Goal: Information Seeking & Learning: Learn about a topic

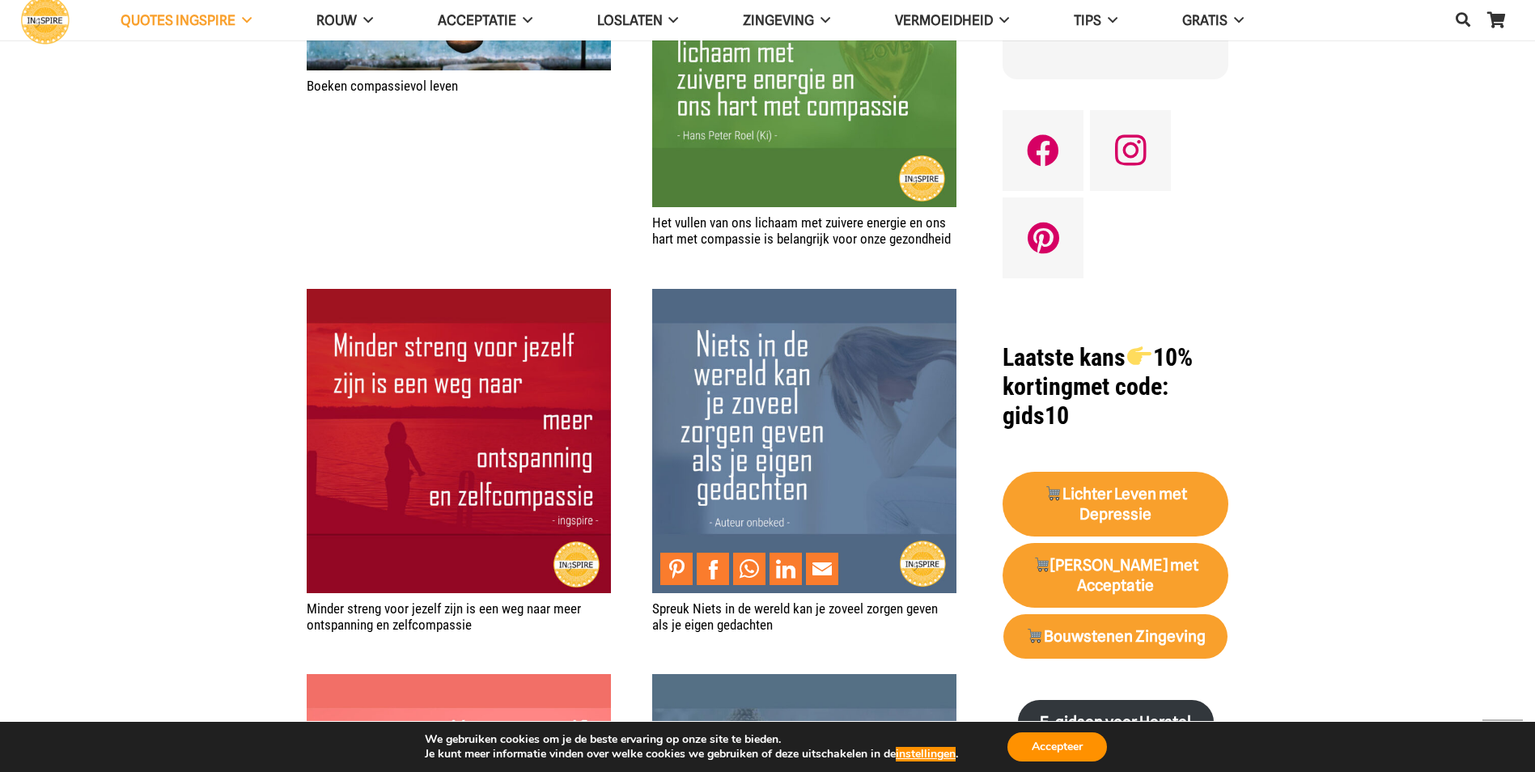
scroll to position [1375, 0]
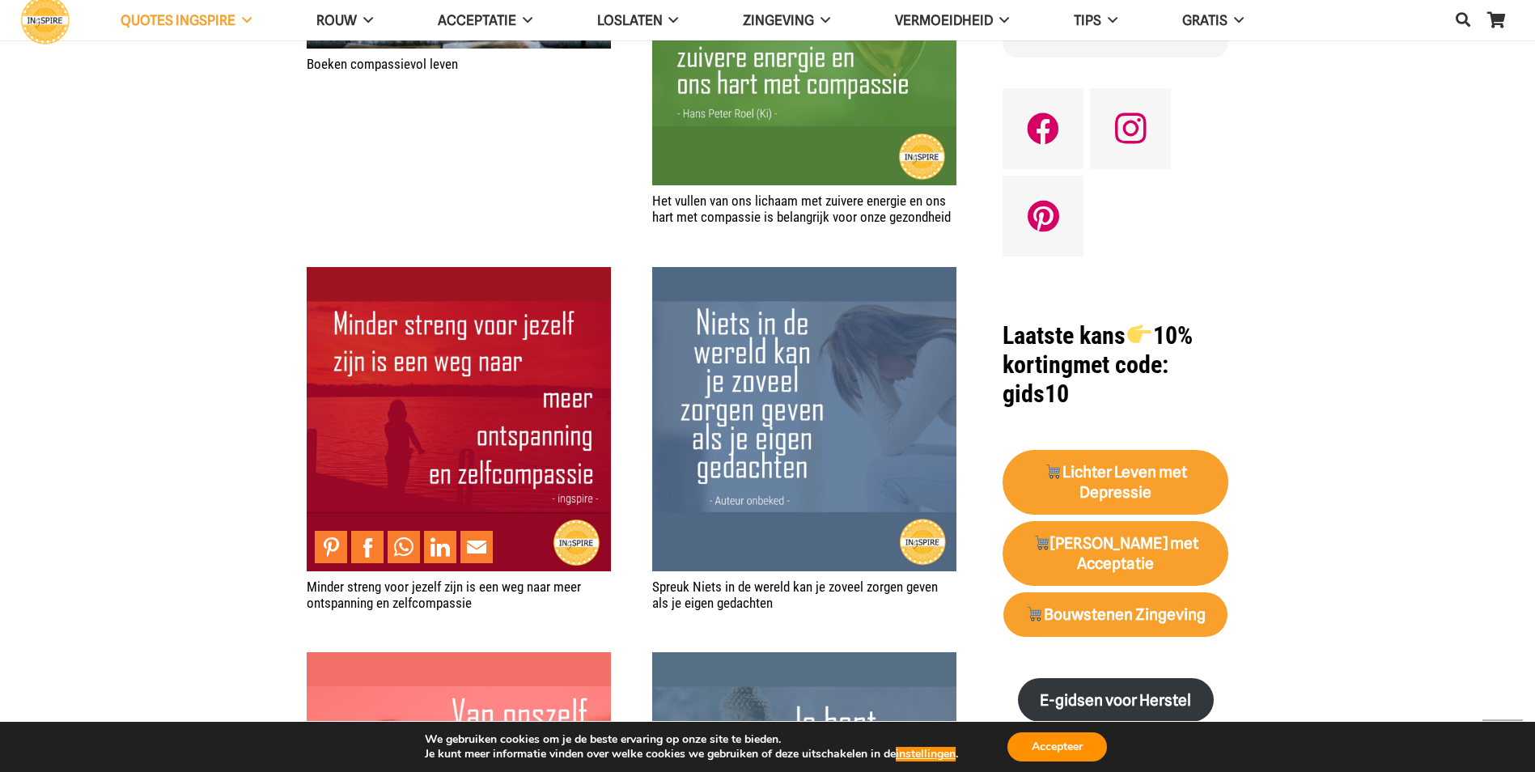
click at [330, 326] on img "Minder streng voor jezelf zijn is een weg naar meer ontspanning en zelfcompassie" at bounding box center [459, 419] width 304 height 304
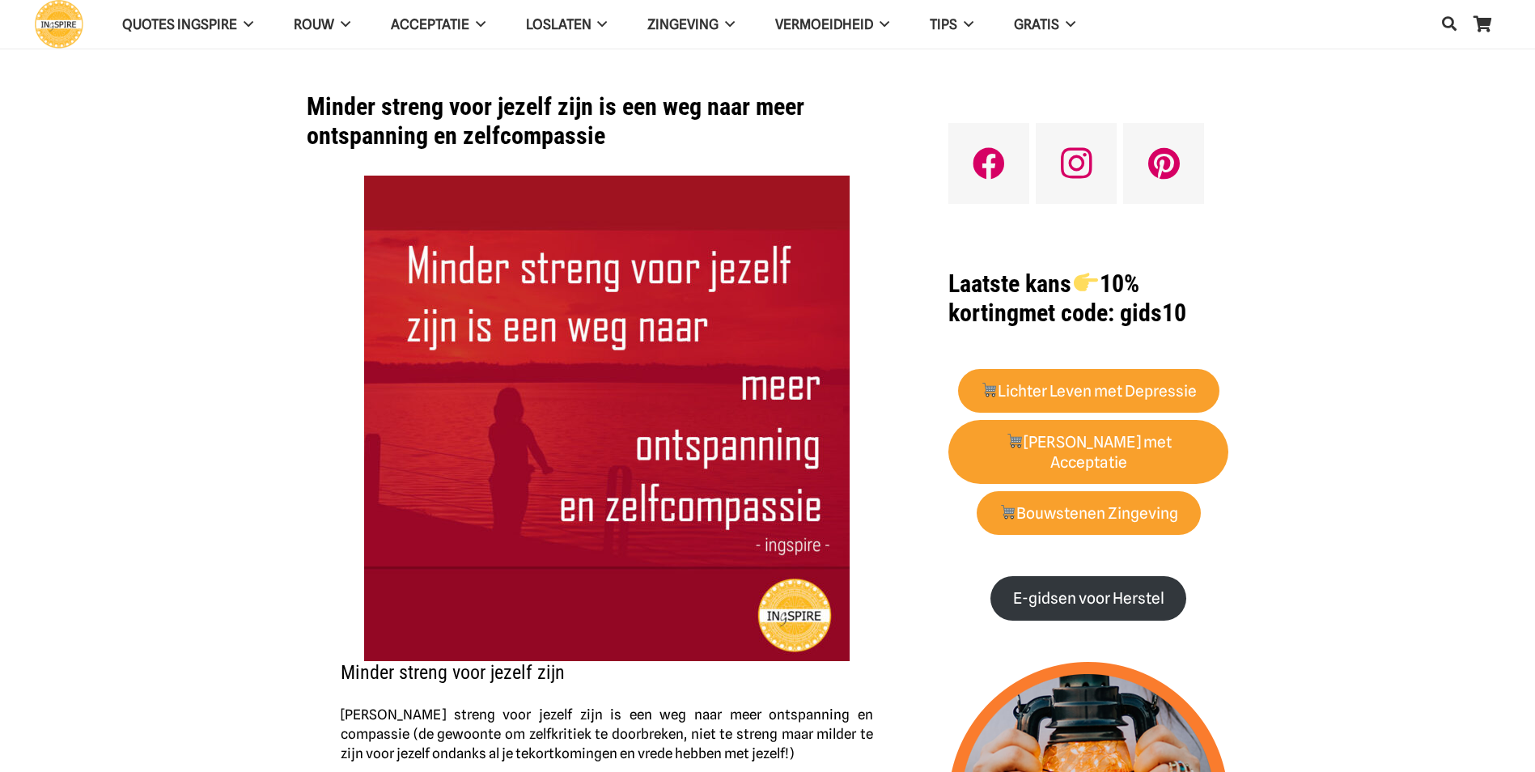
scroll to position [162, 0]
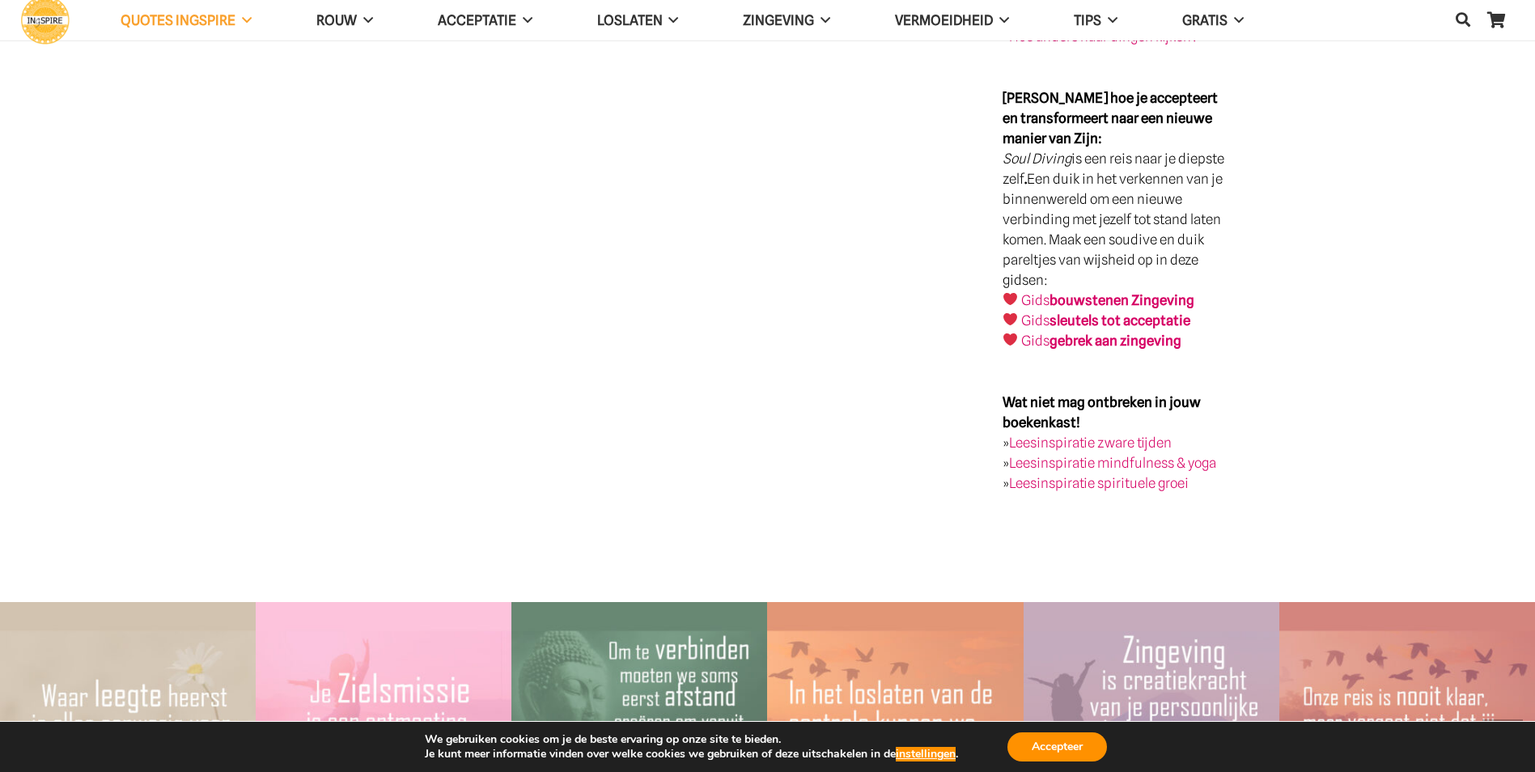
scroll to position [2994, 0]
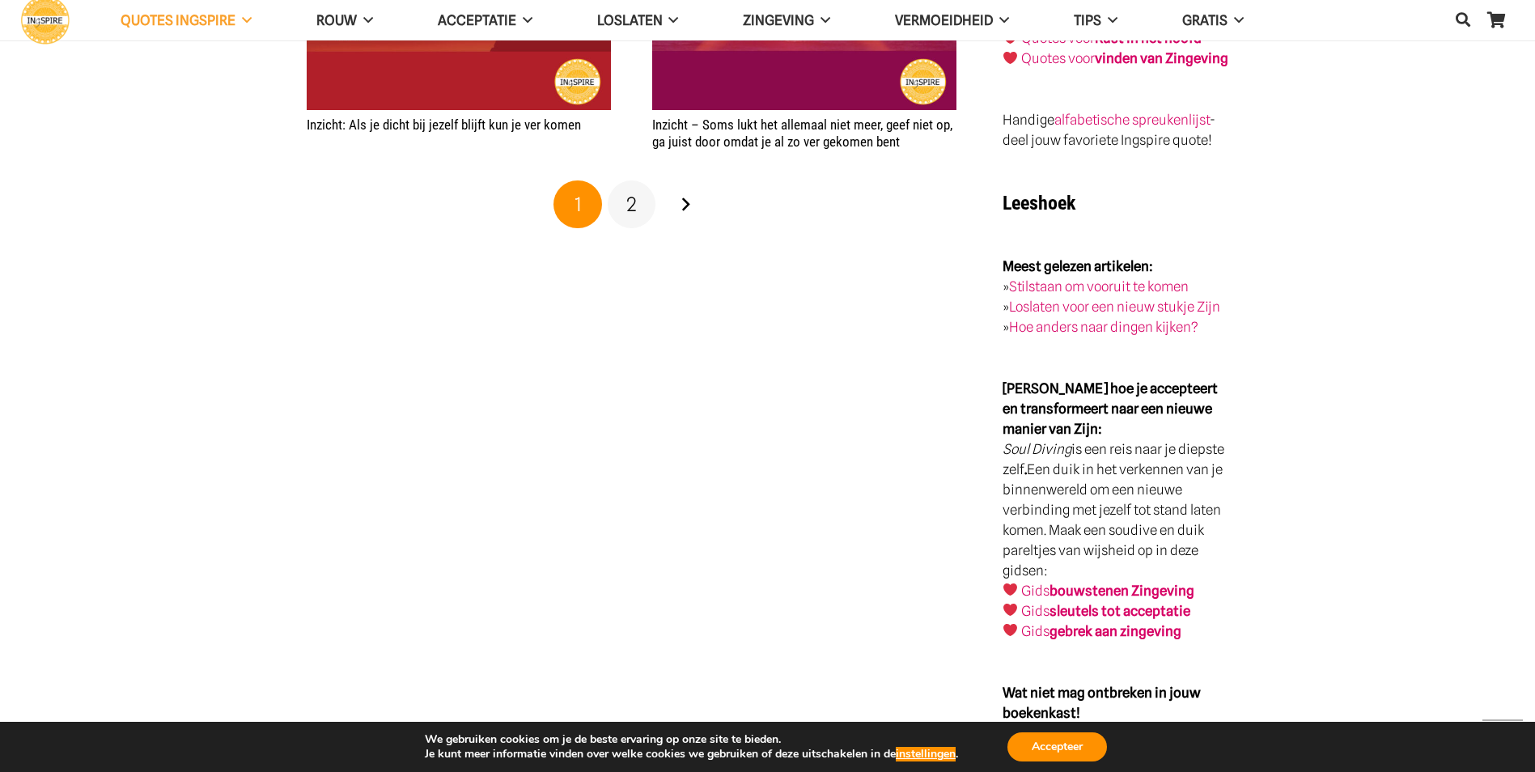
click at [629, 211] on span "2" at bounding box center [631, 204] width 11 height 23
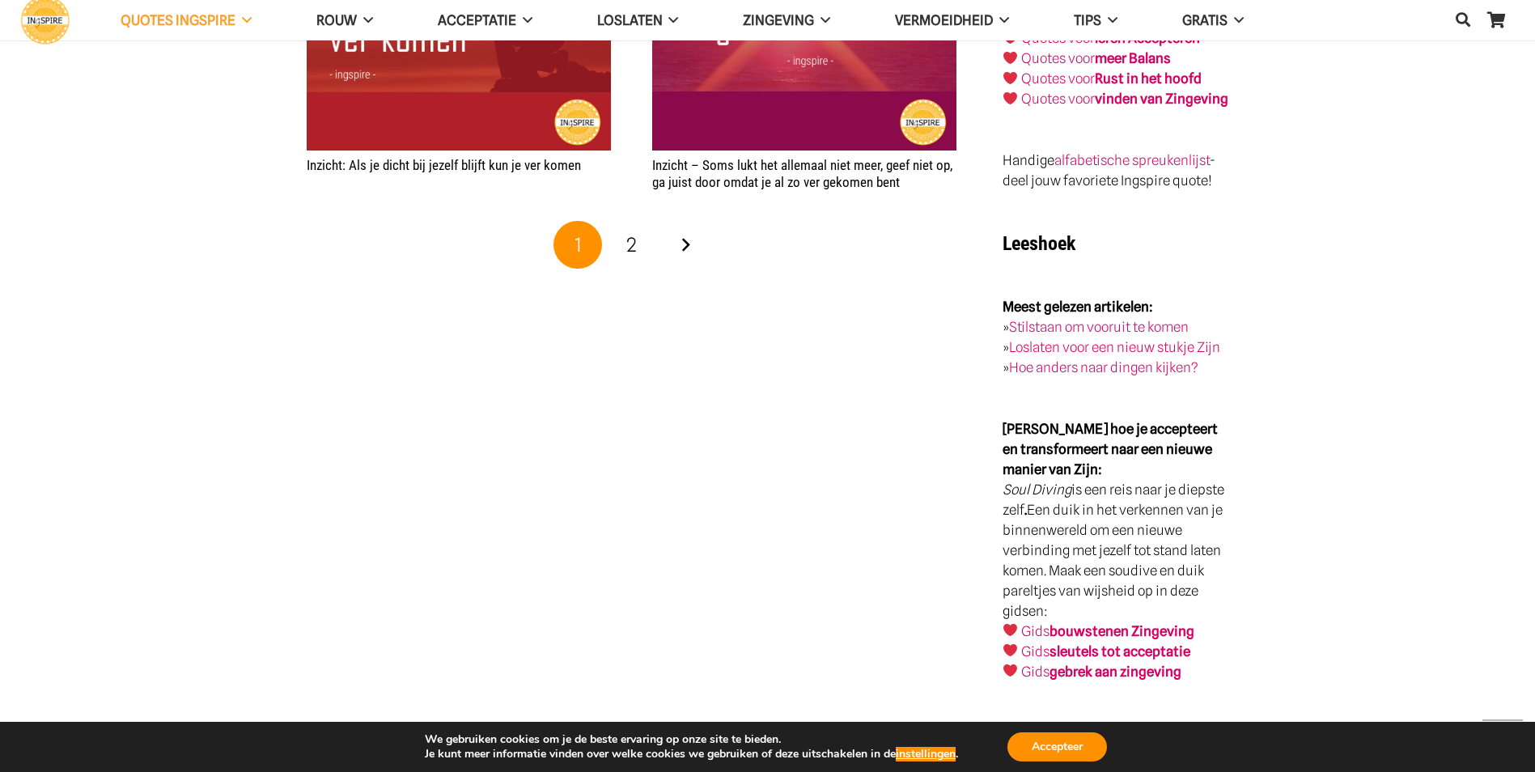
scroll to position [2913, 0]
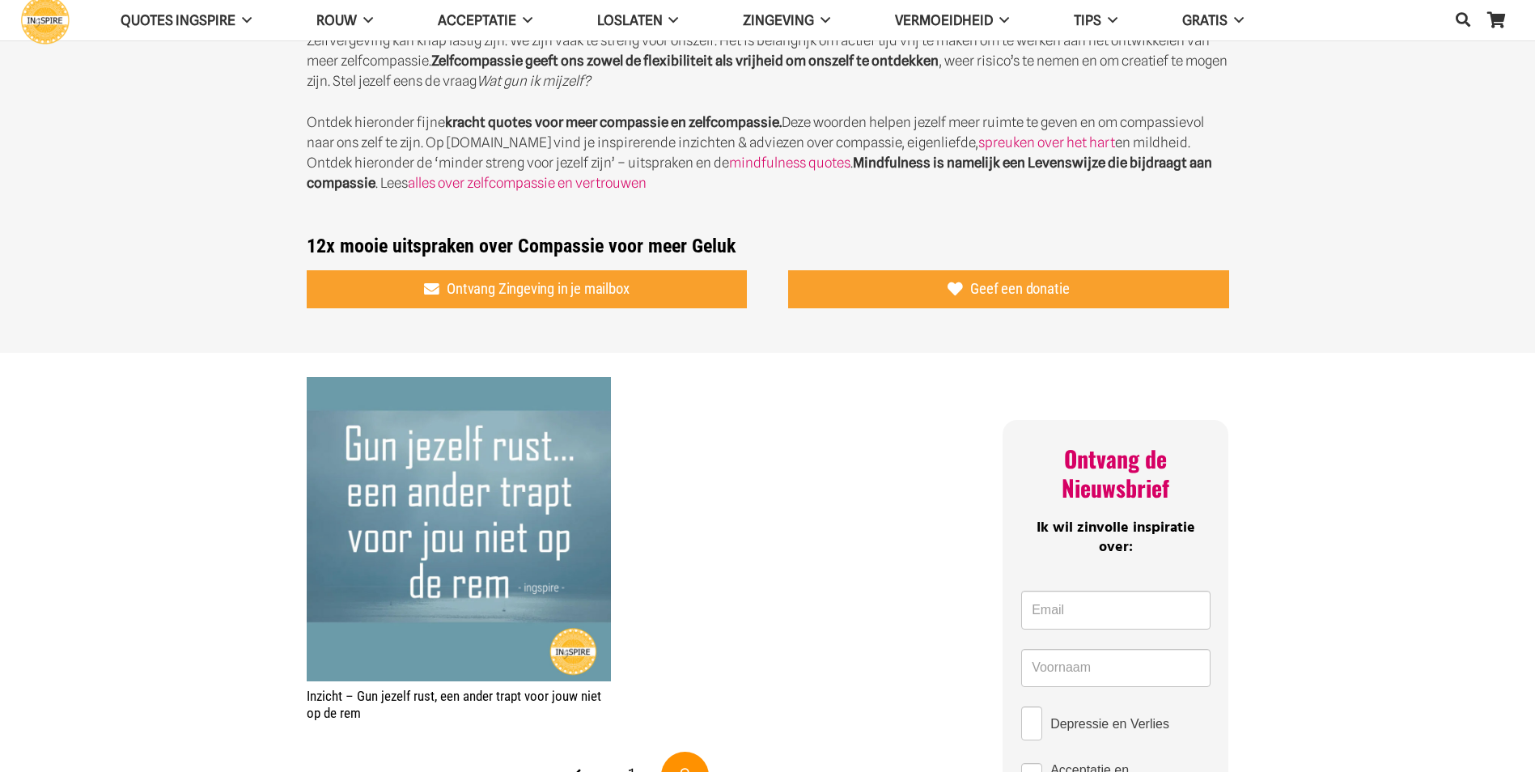
scroll to position [728, 0]
